Goal: Transaction & Acquisition: Purchase product/service

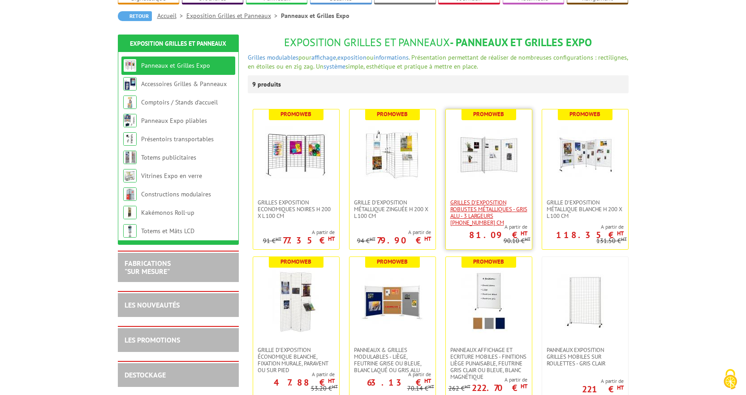
scroll to position [90, 0]
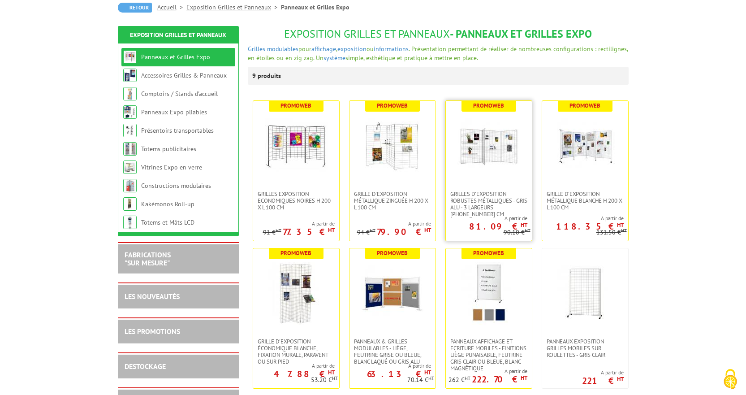
click at [500, 155] on img at bounding box center [488, 145] width 63 height 63
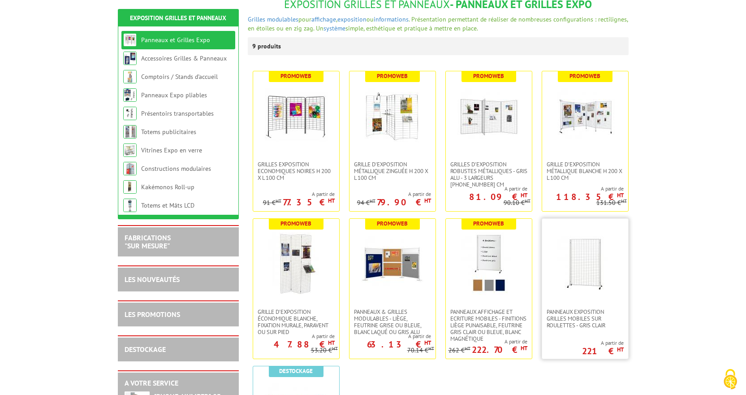
scroll to position [179, 0]
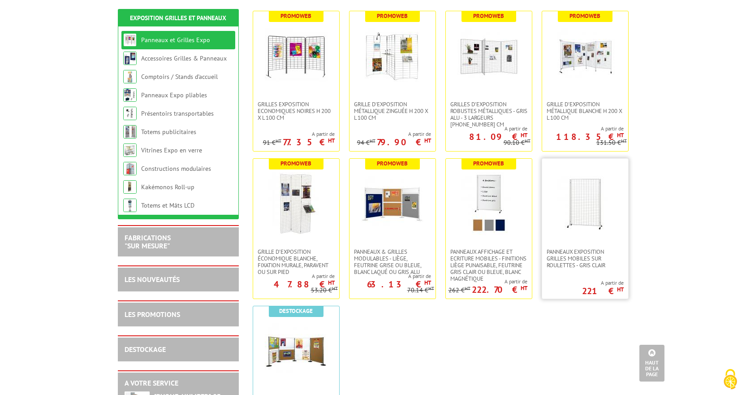
click at [587, 215] on img at bounding box center [585, 203] width 63 height 63
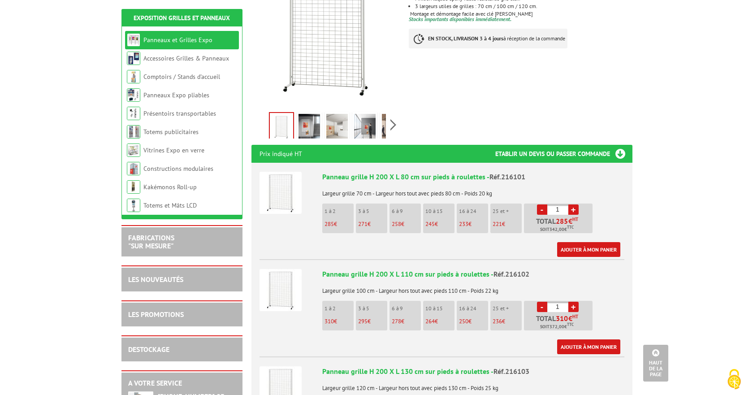
scroll to position [179, 0]
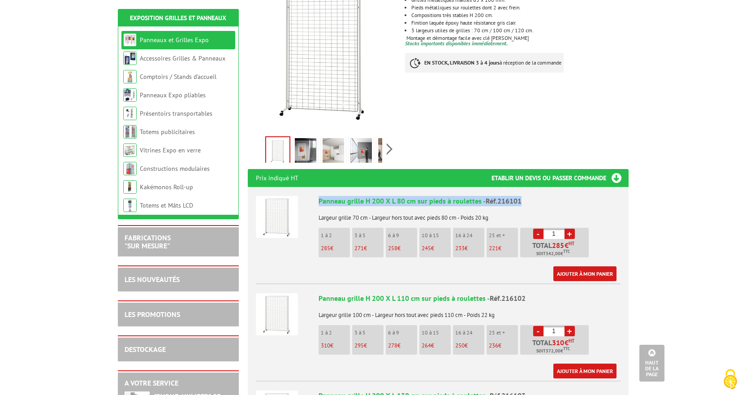
drag, startPoint x: 319, startPoint y: 189, endPoint x: 507, endPoint y: 194, distance: 188.6
click at [527, 196] on div "Panneau grille H 200 X L 80 cm sur pieds à roulettes - Réf.216101" at bounding box center [470, 201] width 302 height 10
copy div "Panneau grille H 200 X L 80 cm sur pieds à roulettes - Réf.216101"
click at [590, 266] on link "Ajouter à mon panier" at bounding box center [584, 273] width 63 height 15
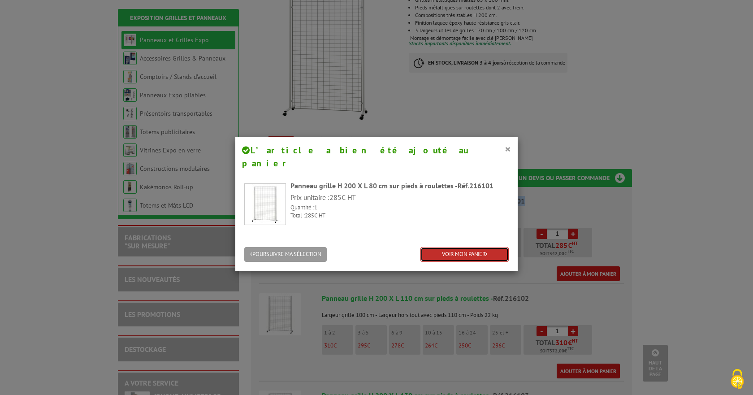
click at [464, 247] on link "VOIR MON PANIER" at bounding box center [464, 254] width 88 height 15
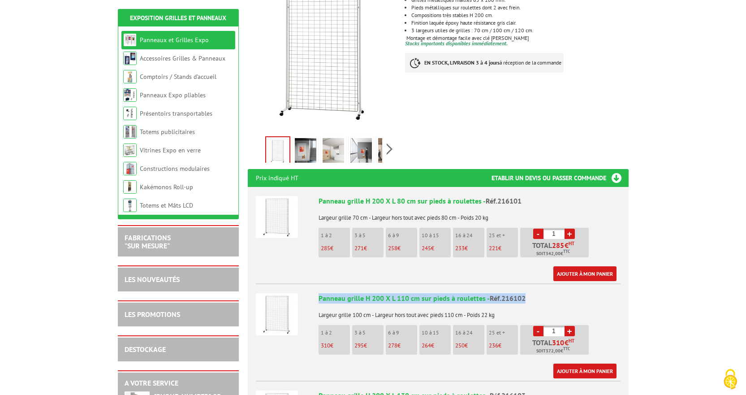
drag, startPoint x: 319, startPoint y: 287, endPoint x: 525, endPoint y: 286, distance: 206.5
click at [525, 293] on div "Panneau grille H 200 X L 110 cm sur pieds à roulettes - Réf.216102" at bounding box center [470, 298] width 302 height 10
copy div "Panneau grille H 200 X L 110 cm sur pieds à roulettes - Réf.216102"
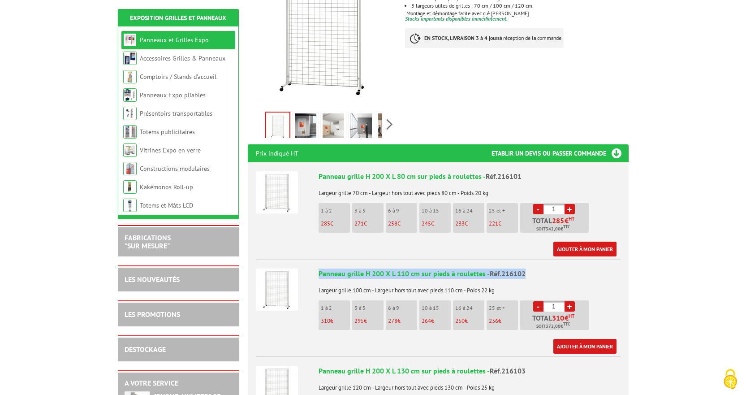
scroll to position [224, 0]
